Goal: Transaction & Acquisition: Purchase product/service

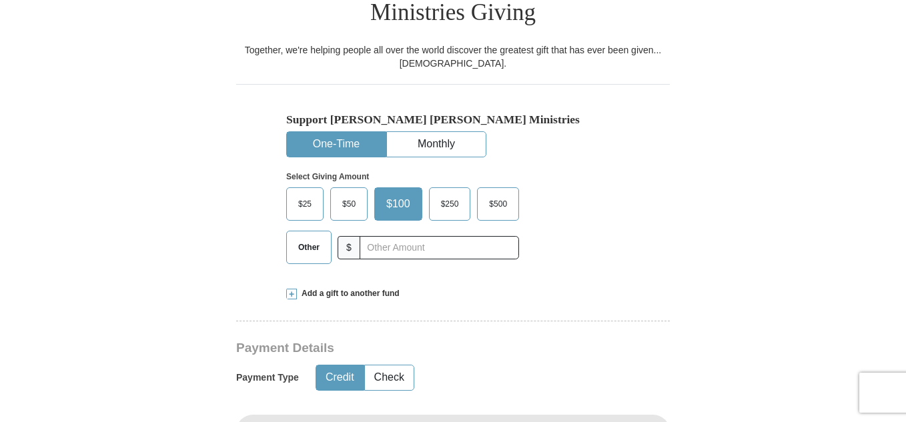
scroll to position [400, 0]
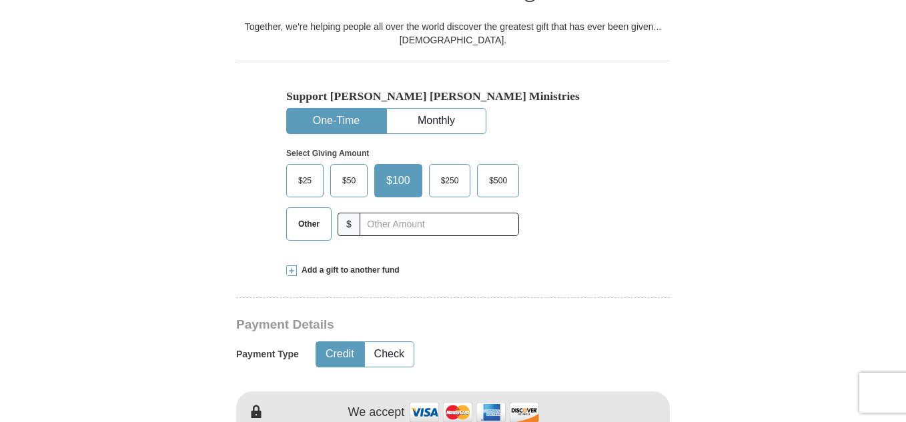
click at [329, 109] on button "One-Time" at bounding box center [336, 121] width 99 height 25
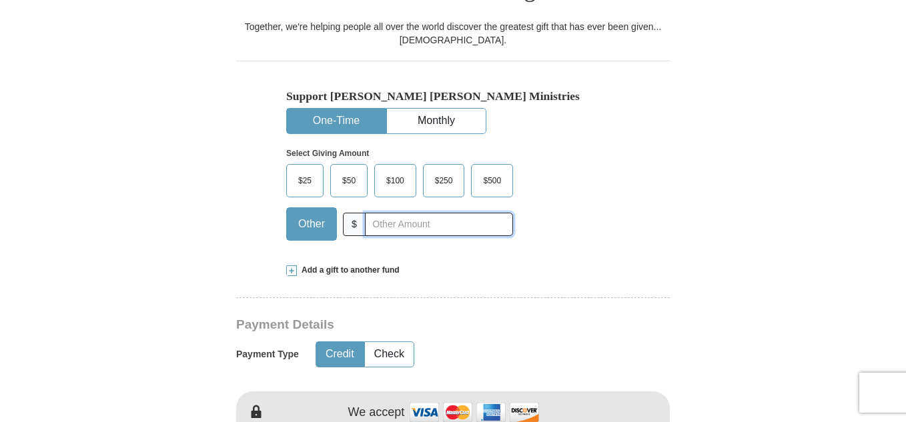
click at [393, 213] on input "text" at bounding box center [439, 224] width 148 height 23
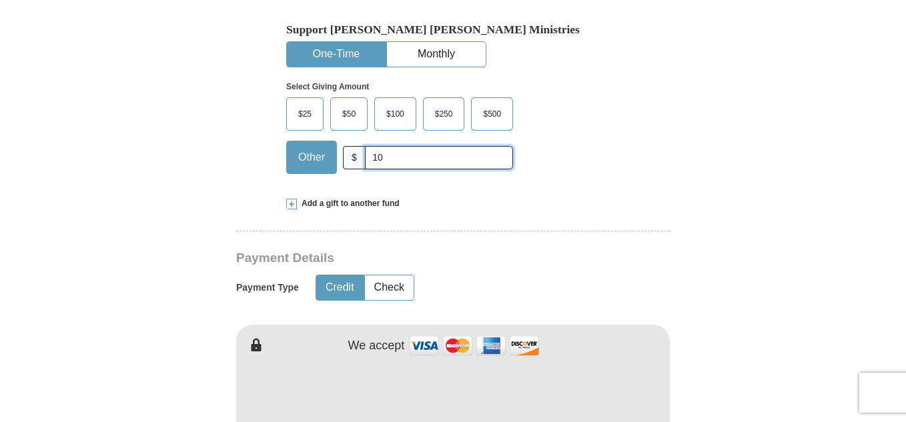
type input "10"
click at [329, 275] on button "Credit" at bounding box center [339, 287] width 47 height 25
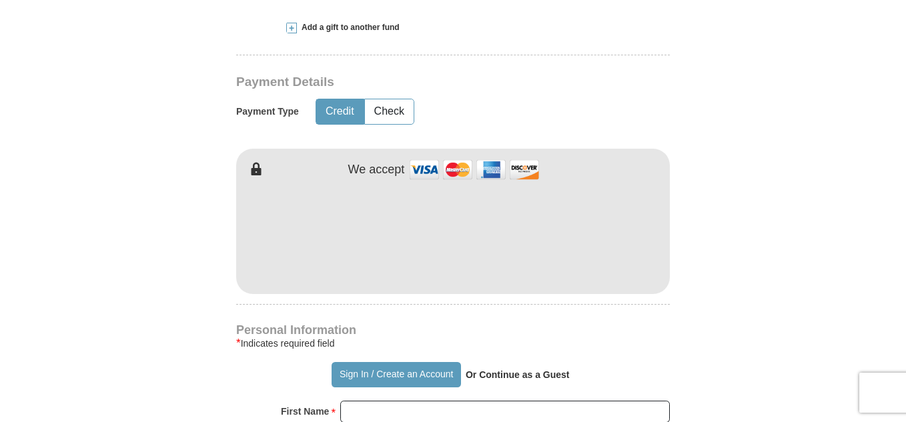
scroll to position [667, 0]
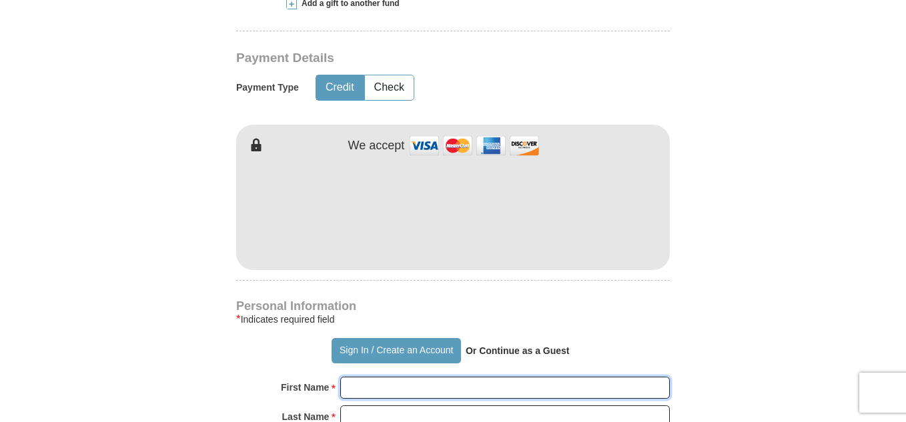
type input "[PERSON_NAME]"
type input "MITHELL"
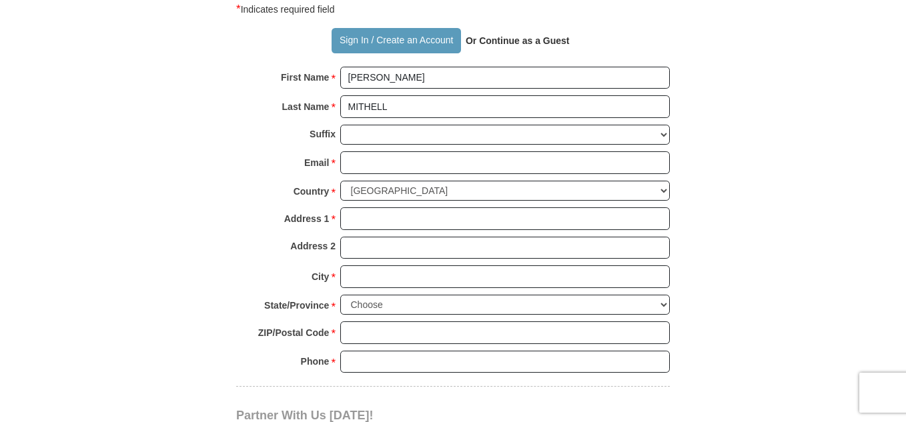
scroll to position [1000, 0]
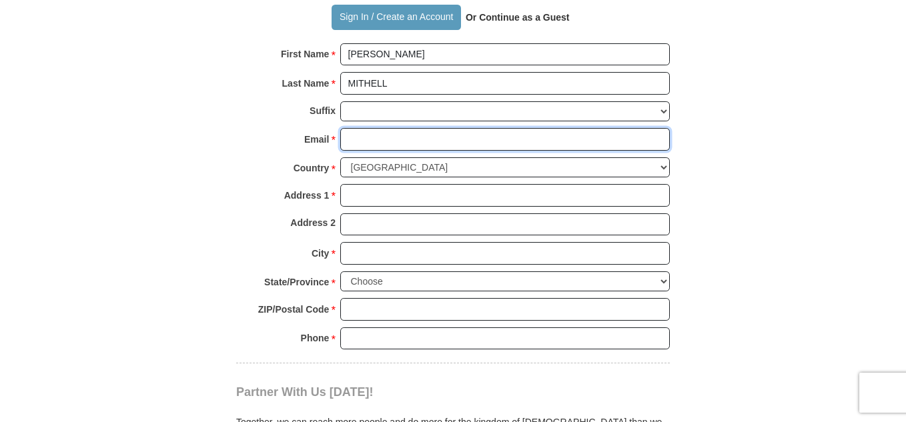
click at [476, 128] on input "Email *" at bounding box center [504, 139] width 329 height 23
type input "[EMAIL_ADDRESS][DOMAIN_NAME]"
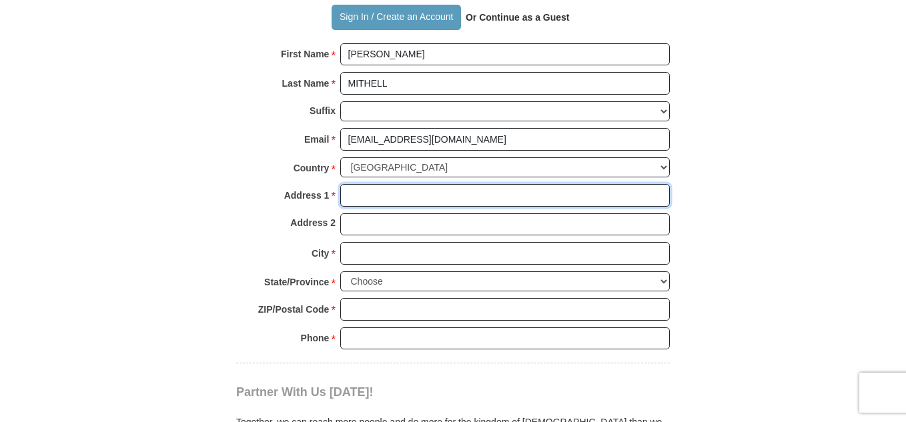
type input "183 MT. [GEOGRAPHIC_DATA]. SE APT. # 3013"
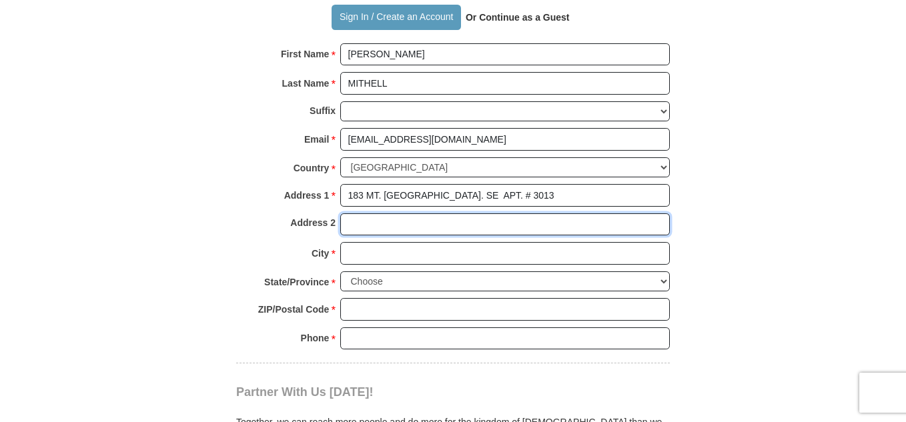
type input "N/A"
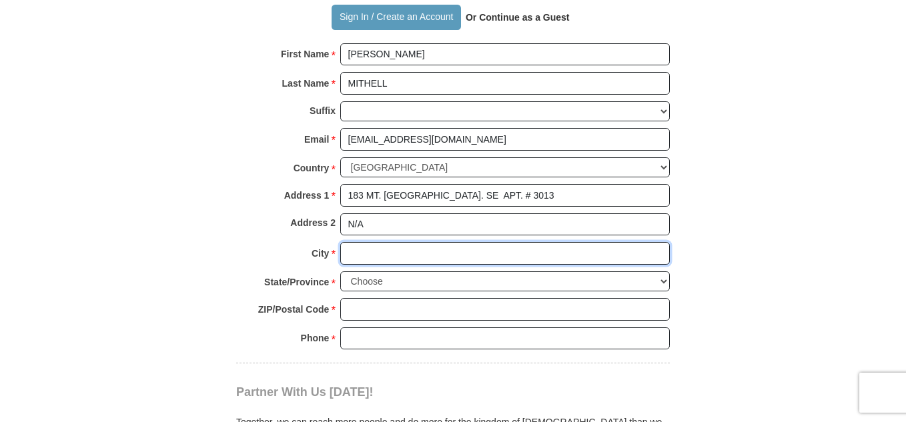
type input "[GEOGRAPHIC_DATA]"
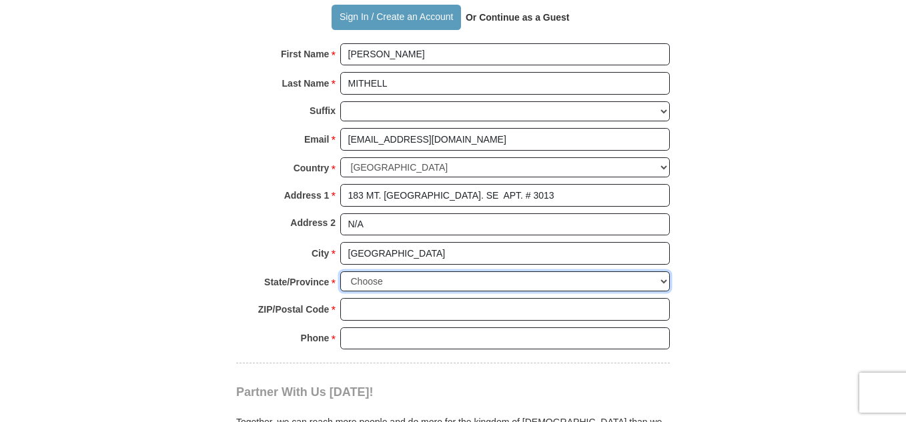
select select "GA"
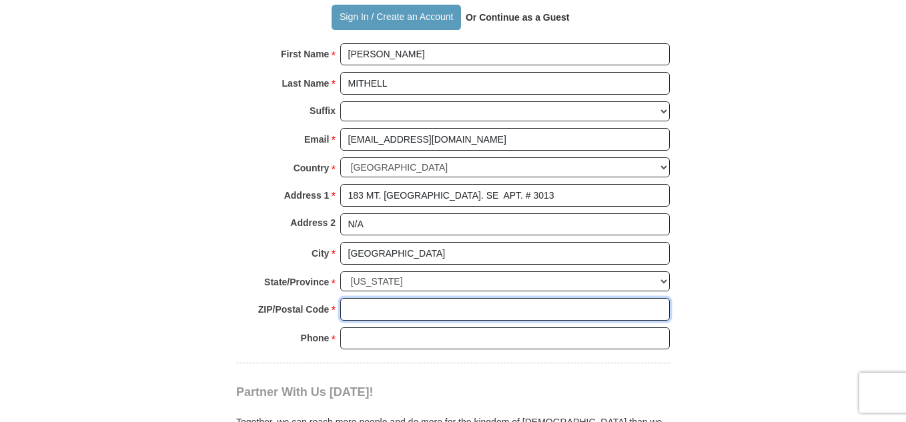
type input "30354"
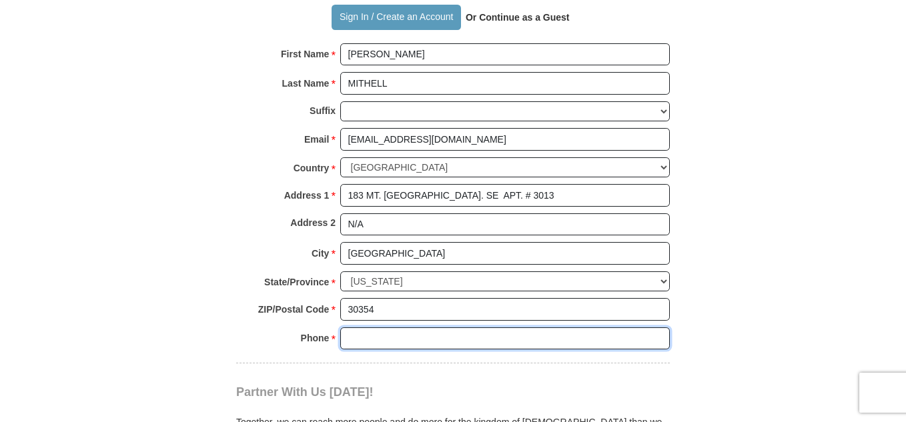
type input "4043949273"
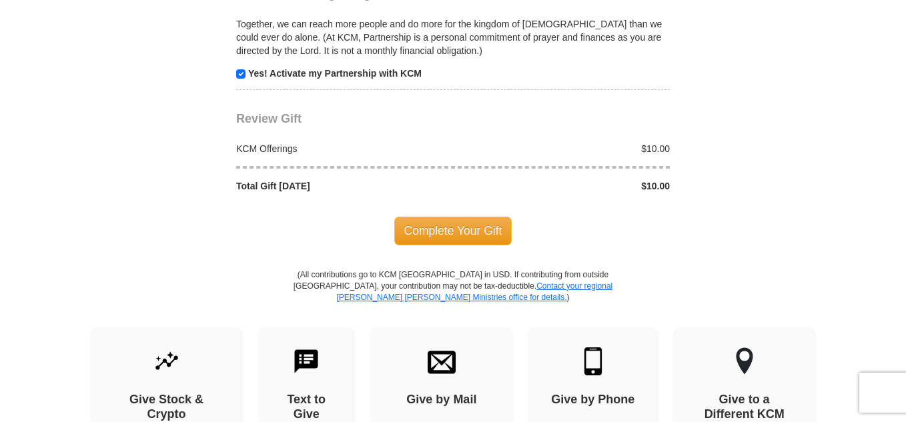
scroll to position [1401, 0]
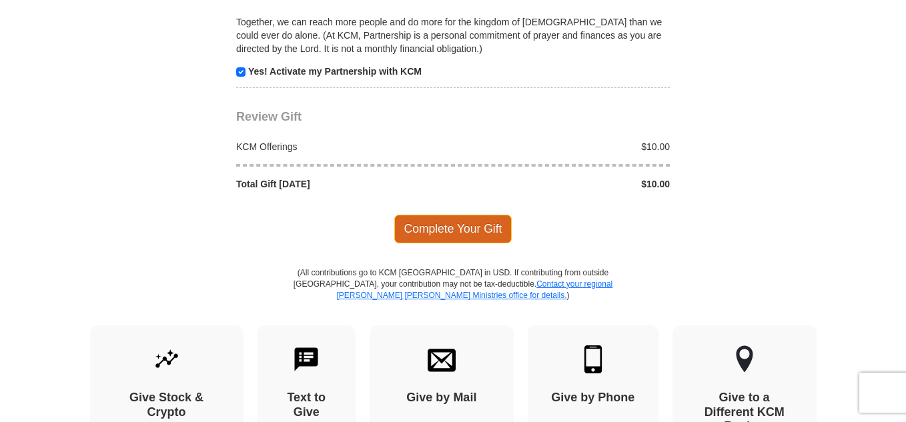
click at [478, 215] on span "Complete Your Gift" at bounding box center [453, 229] width 118 height 28
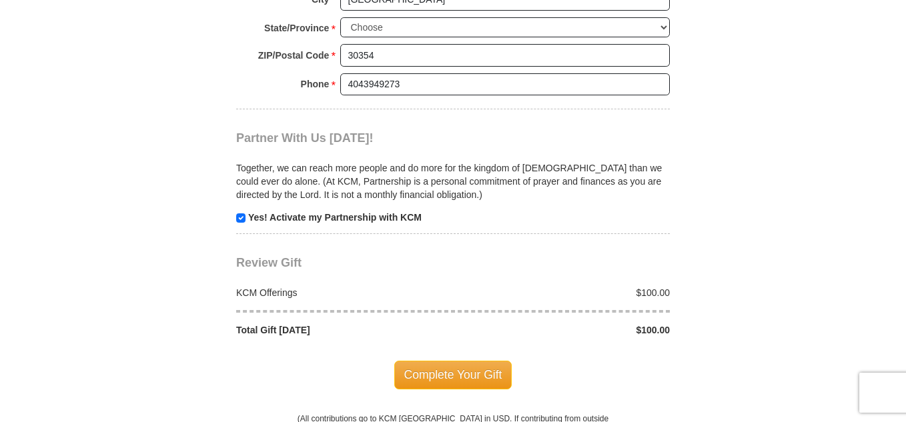
scroll to position [1399, 0]
